Goal: Obtain resource: Download file/media

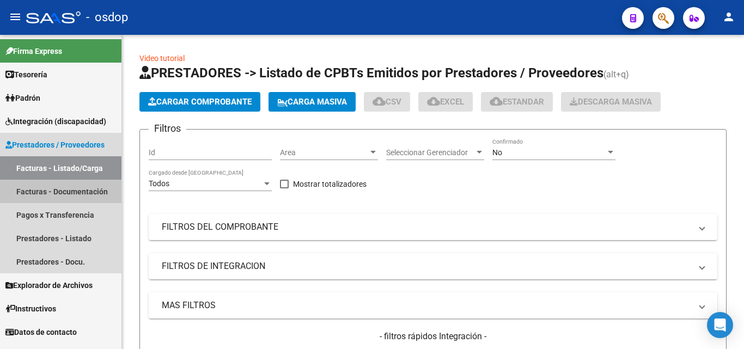
click at [39, 191] on link "Facturas - Documentación" at bounding box center [61, 191] width 122 height 23
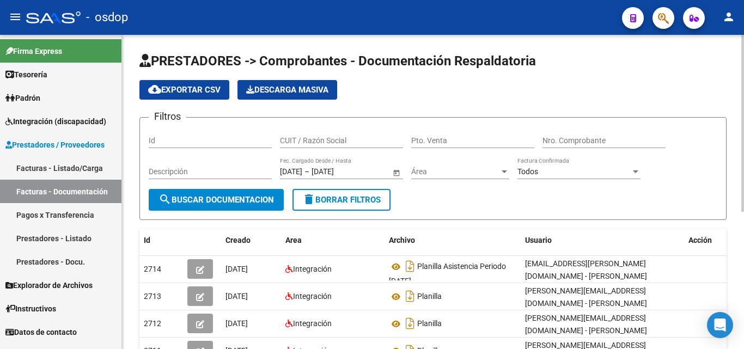
click at [290, 139] on input "CUIT / Razón Social" at bounding box center [341, 140] width 123 height 9
type input "30714634948"
click at [249, 192] on button "search Buscar Documentacion" at bounding box center [216, 200] width 135 height 22
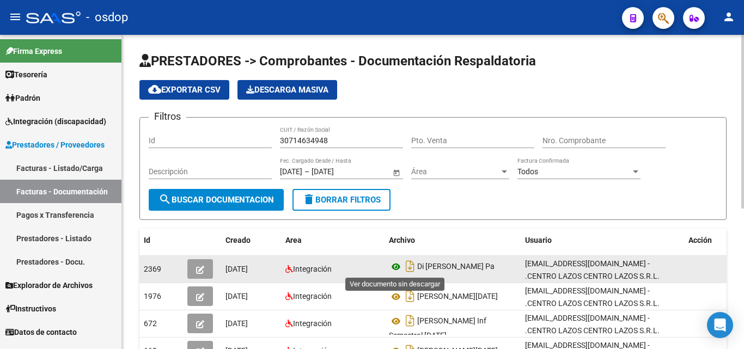
click at [394, 265] on icon at bounding box center [396, 266] width 14 height 13
click at [198, 274] on icon "button" at bounding box center [200, 270] width 8 height 8
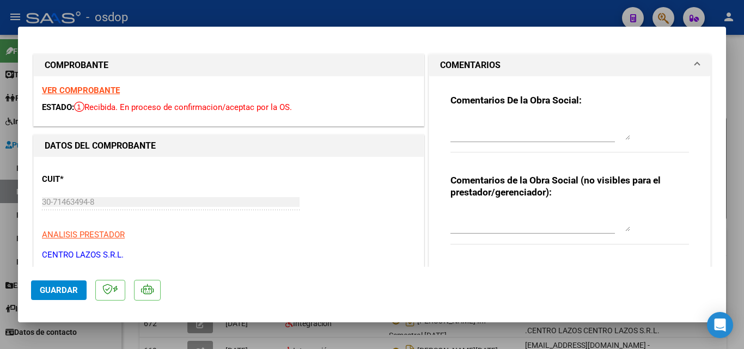
click at [259, 196] on div "30-71463494-8 Ingresar CUIT" at bounding box center [171, 202] width 258 height 16
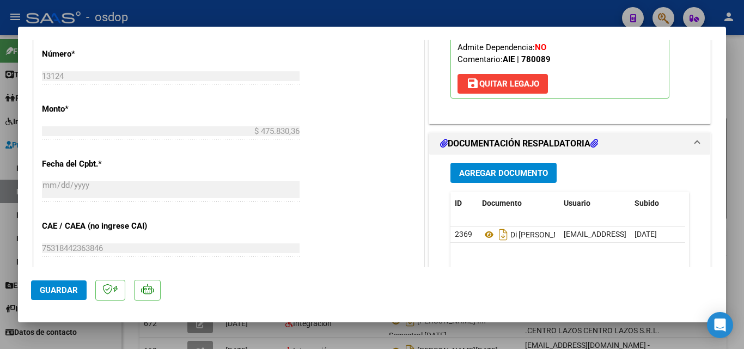
scroll to position [599, 0]
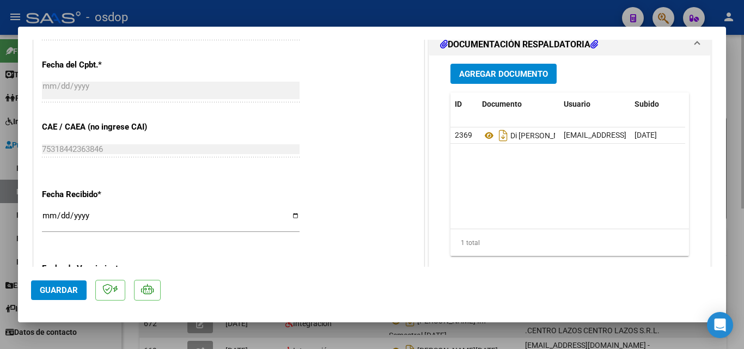
click at [529, 339] on div at bounding box center [372, 174] width 744 height 349
type input "$ 0,00"
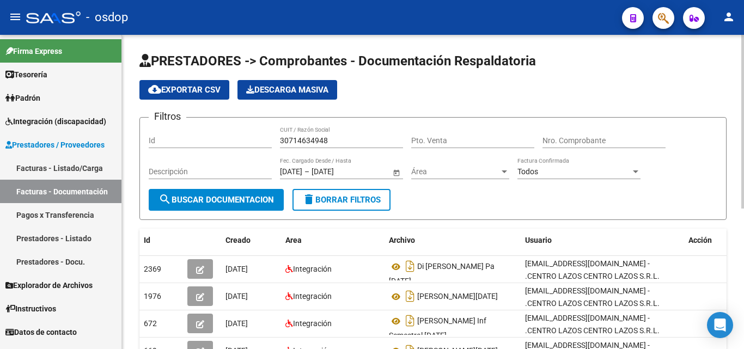
click at [323, 143] on input "30714634948" at bounding box center [341, 140] width 123 height 9
click at [202, 197] on span "search Buscar Documentacion" at bounding box center [217, 200] width 116 height 10
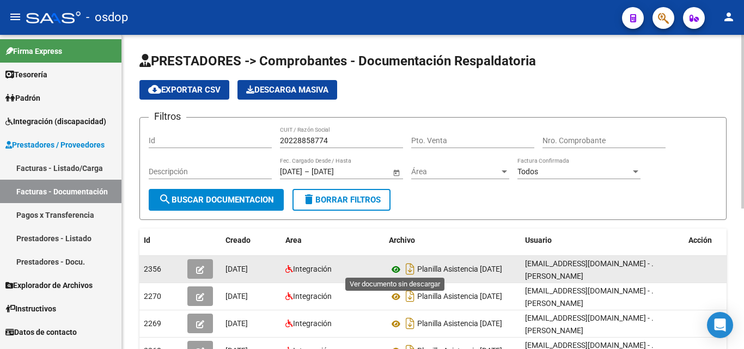
click at [394, 269] on icon at bounding box center [396, 269] width 14 height 13
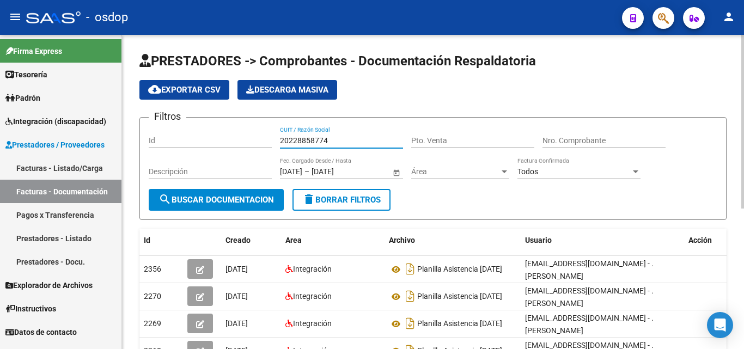
click at [315, 140] on input "20228858774" at bounding box center [341, 140] width 123 height 9
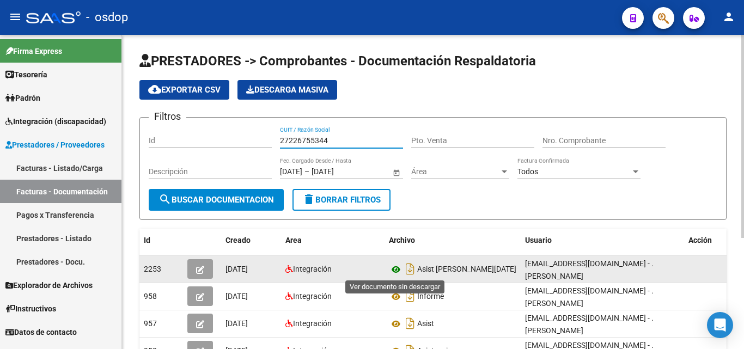
click at [396, 265] on icon at bounding box center [396, 269] width 14 height 13
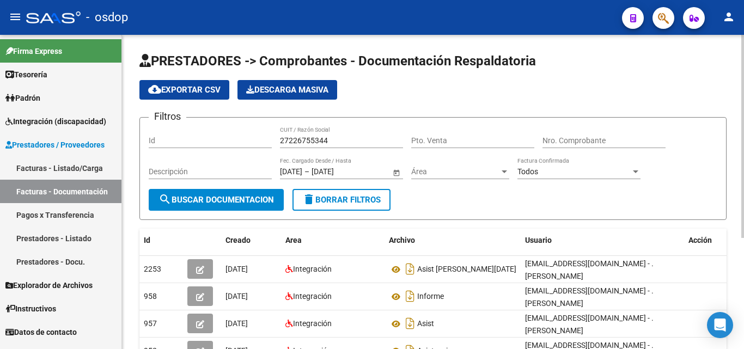
click at [284, 144] on input "27226755344" at bounding box center [341, 140] width 123 height 9
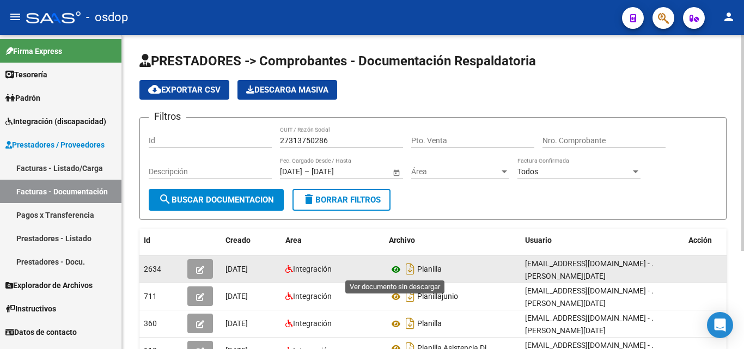
click at [401, 269] on icon at bounding box center [396, 269] width 14 height 13
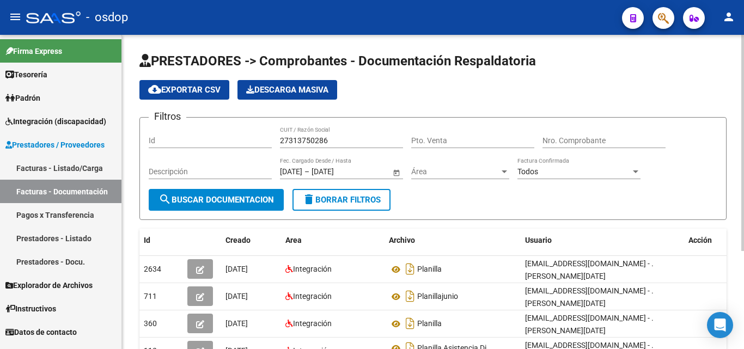
click at [312, 134] on div "27313750286 CUIT / Razón Social" at bounding box center [341, 137] width 123 height 22
click at [310, 138] on input "27313750286" at bounding box center [341, 140] width 123 height 9
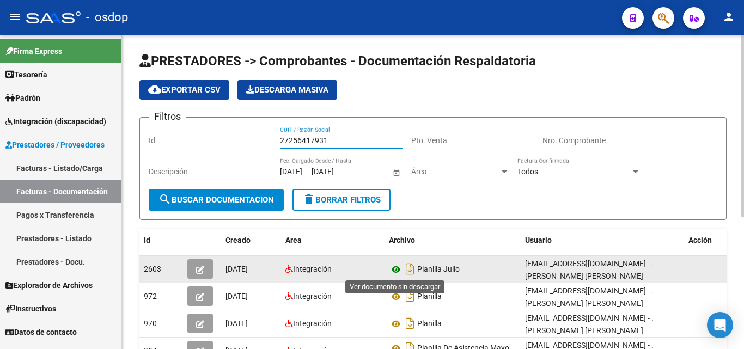
click at [393, 272] on icon at bounding box center [396, 269] width 14 height 13
click at [400, 274] on icon at bounding box center [396, 269] width 14 height 13
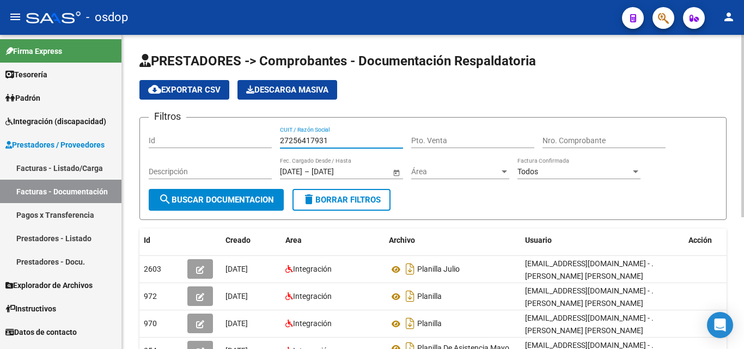
click at [311, 136] on input "27256417931" at bounding box center [341, 140] width 123 height 9
type input "23188698964"
